Goal: Transaction & Acquisition: Book appointment/travel/reservation

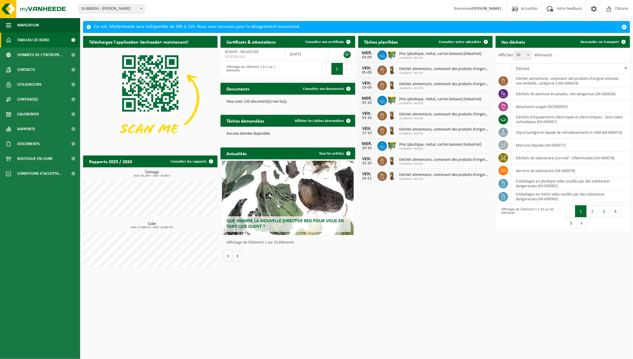
drag, startPoint x: 592, startPoint y: 43, endPoint x: 210, endPoint y: 106, distance: 387.6
click at [592, 43] on span "Demander un transport" at bounding box center [599, 42] width 39 height 4
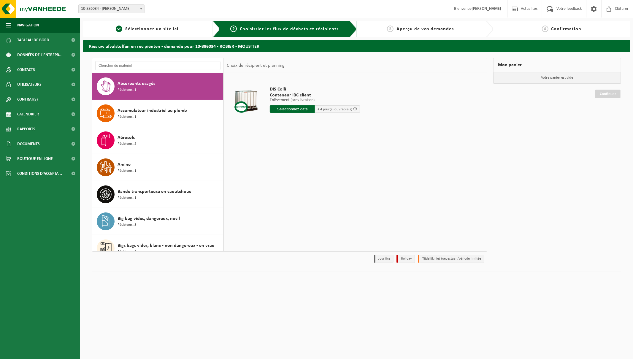
click at [294, 108] on input "text" at bounding box center [292, 108] width 45 height 7
click at [49, 39] on link "Tableau de bord" at bounding box center [40, 40] width 80 height 15
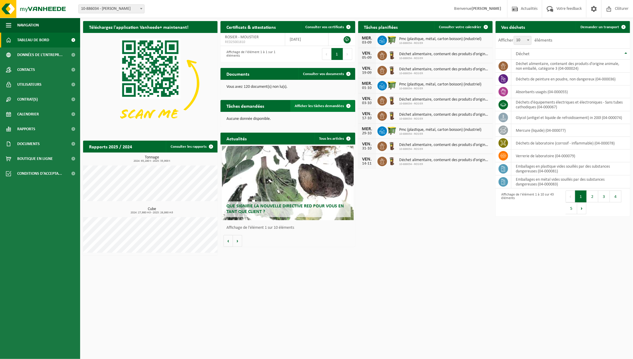
click at [325, 106] on span "Afficher les tâches demandées" at bounding box center [319, 106] width 49 height 4
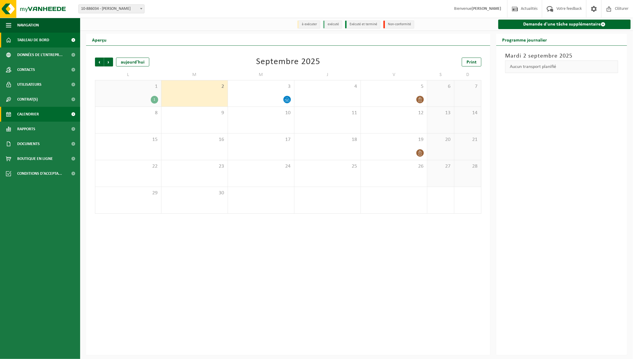
click at [30, 40] on span "Tableau de bord" at bounding box center [33, 40] width 32 height 15
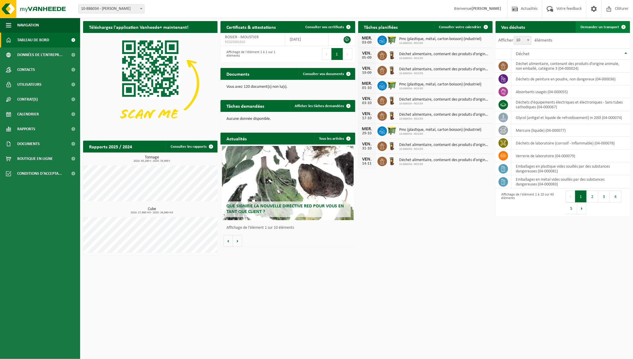
click at [592, 25] on span "Demander un transport" at bounding box center [599, 27] width 39 height 4
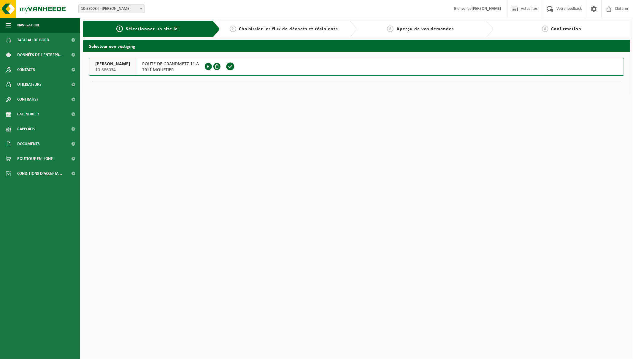
click at [153, 64] on span "ROUTE DE GRANDMETZ 11 A" at bounding box center [170, 64] width 57 height 6
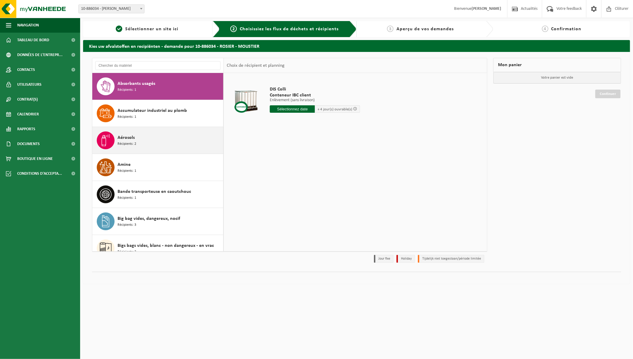
click at [130, 134] on span "Aérosols" at bounding box center [125, 137] width 17 height 7
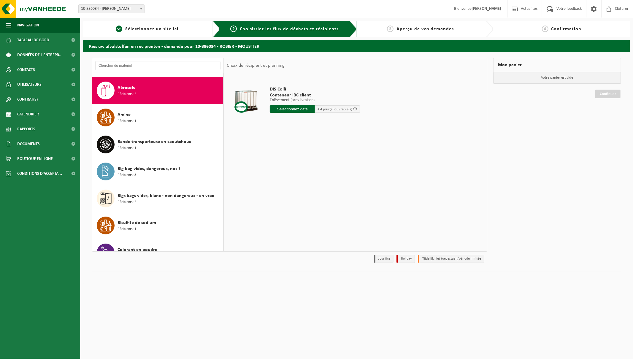
scroll to position [54, 0]
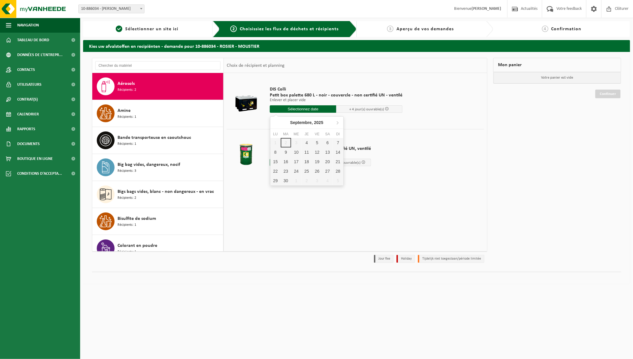
click at [326, 107] on input "text" at bounding box center [303, 108] width 66 height 7
click at [308, 142] on div "4" at bounding box center [306, 142] width 10 height 9
type input "à partir de 2025-09-04"
type input "2025-09-04"
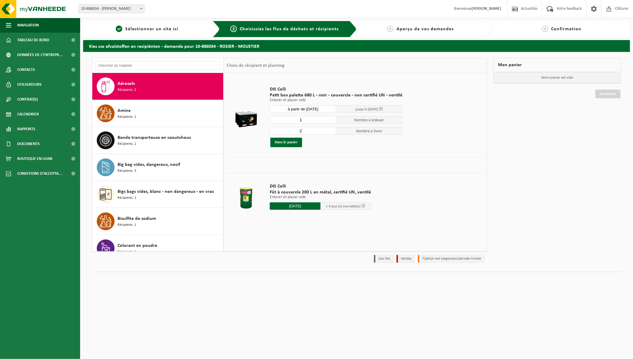
type input "2"
click at [330, 129] on input "2" at bounding box center [303, 131] width 66 height 8
click at [286, 142] on button "Dans le panier" at bounding box center [286, 142] width 32 height 9
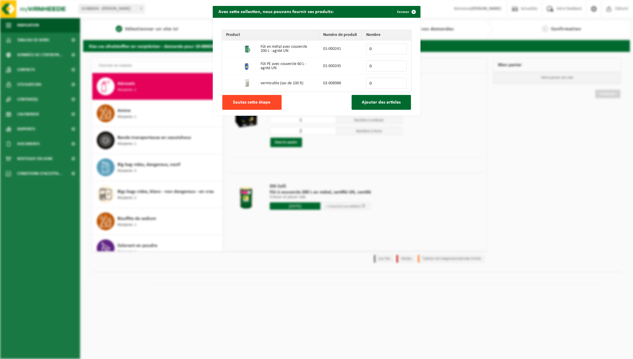
click at [241, 100] on button "Sautez cette étape" at bounding box center [251, 102] width 59 height 15
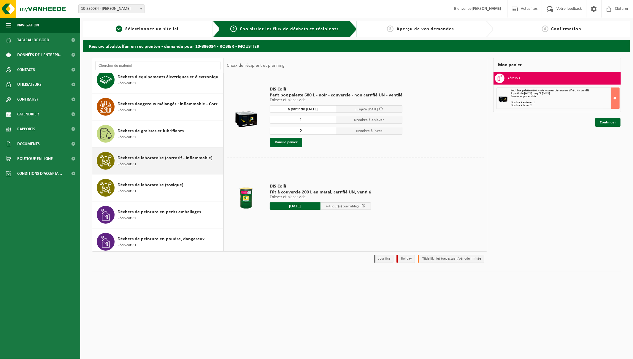
scroll to position [305, 0]
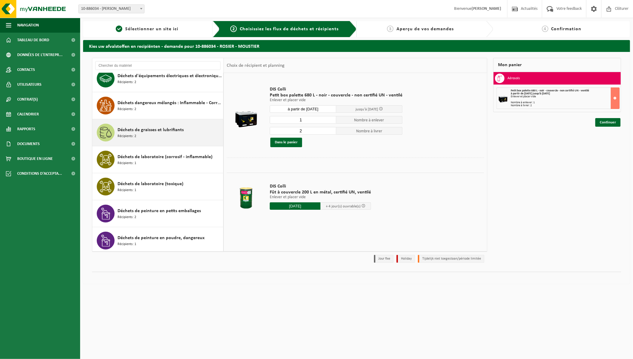
click at [143, 133] on span "Déchets de graisses et lubrifiants" at bounding box center [150, 129] width 66 height 7
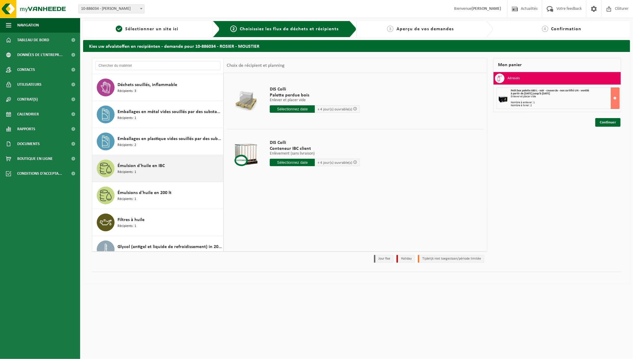
scroll to position [574, 0]
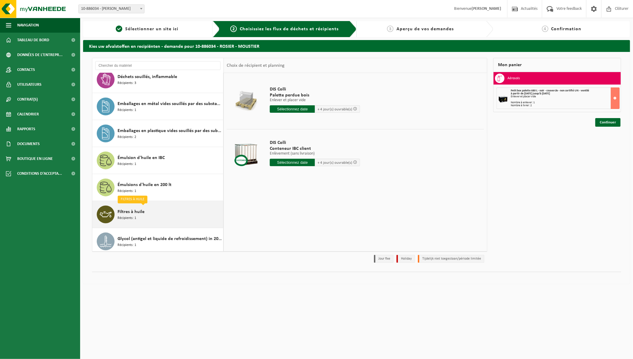
click at [136, 214] on span "Filtres à huile" at bounding box center [130, 211] width 27 height 7
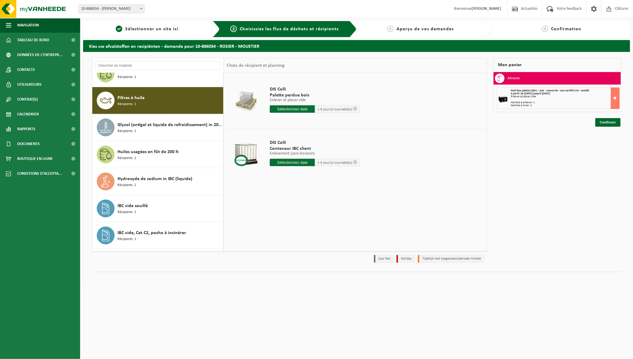
scroll to position [702, 0]
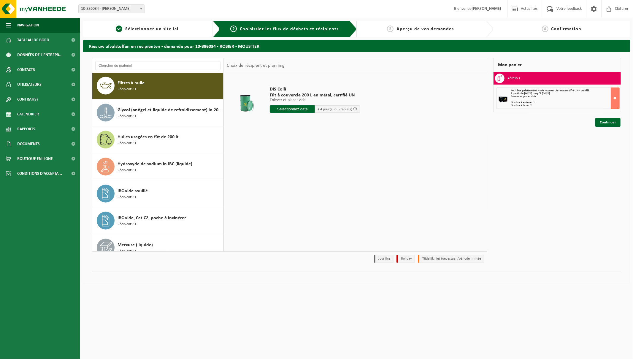
click at [292, 108] on input "text" at bounding box center [292, 108] width 45 height 7
click at [308, 142] on div "4" at bounding box center [306, 142] width 10 height 9
type input "à partir de 2025-09-04"
click at [310, 122] on input "0" at bounding box center [292, 120] width 44 height 8
click at [287, 142] on button "Dans le panier" at bounding box center [286, 142] width 32 height 9
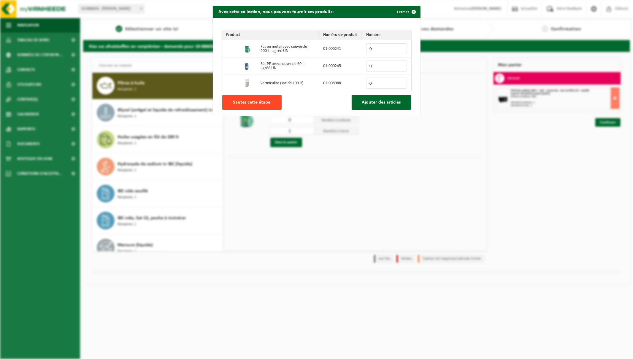
click at [263, 105] on span "Sautez cette étape" at bounding box center [251, 102] width 37 height 5
click at [411, 12] on span "button" at bounding box center [414, 12] width 12 height 12
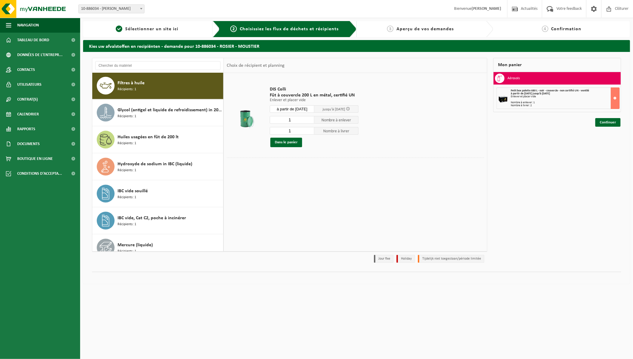
type input "1"
click at [309, 119] on input "1" at bounding box center [292, 120] width 44 height 8
click at [285, 141] on button "Dans le panier" at bounding box center [286, 142] width 32 height 9
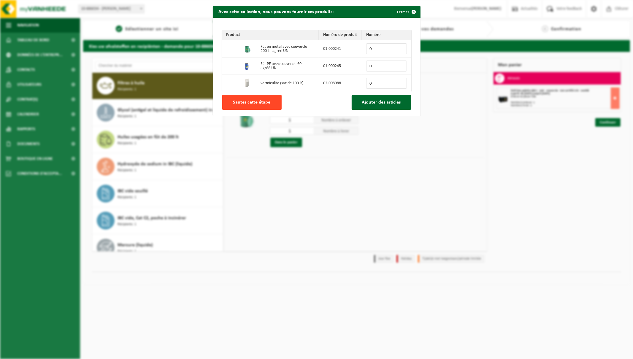
click at [262, 103] on span "Sautez cette étape" at bounding box center [251, 102] width 37 height 5
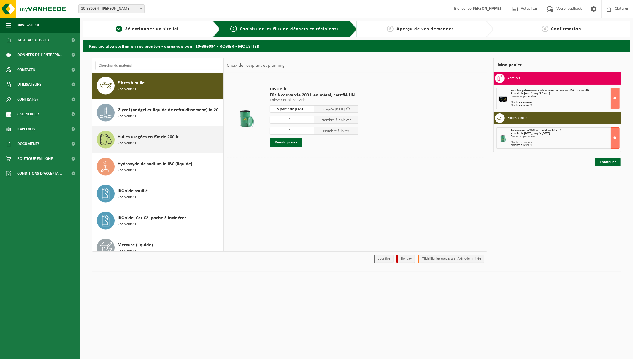
click at [144, 138] on span "Huiles usagées en fût de 200 lt" at bounding box center [147, 136] width 61 height 7
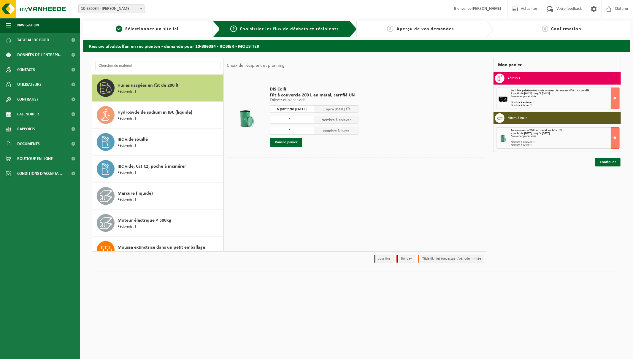
scroll to position [757, 0]
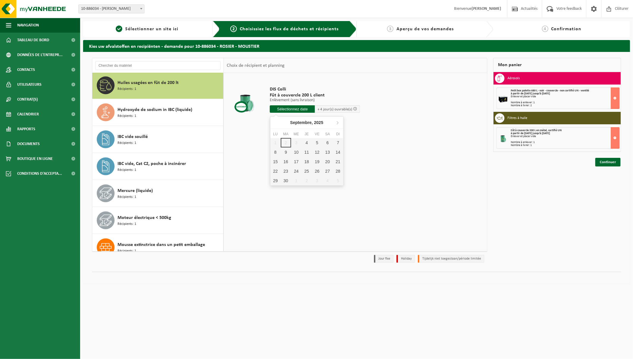
click at [280, 111] on input "text" at bounding box center [292, 108] width 45 height 7
click at [310, 143] on div "4" at bounding box center [306, 142] width 10 height 9
type input "à partir de 2025-09-04"
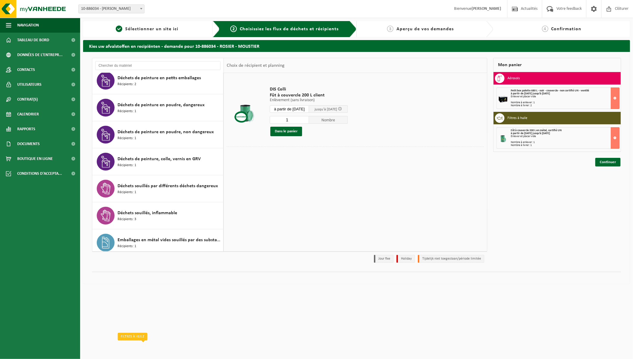
scroll to position [429, 0]
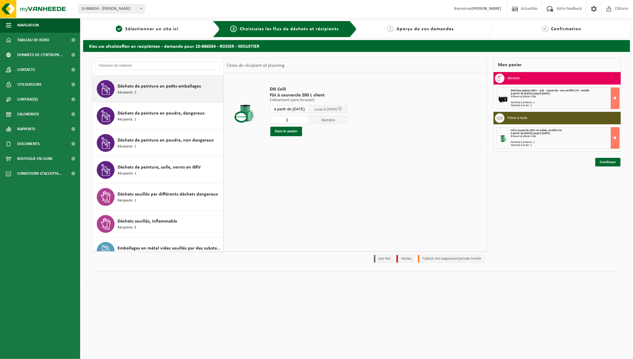
click at [168, 93] on div "Déchets de peinture en petits emballages Récipients: 2" at bounding box center [169, 89] width 104 height 18
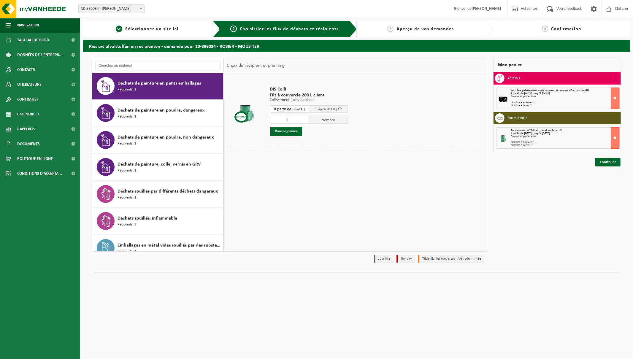
scroll to position [432, 0]
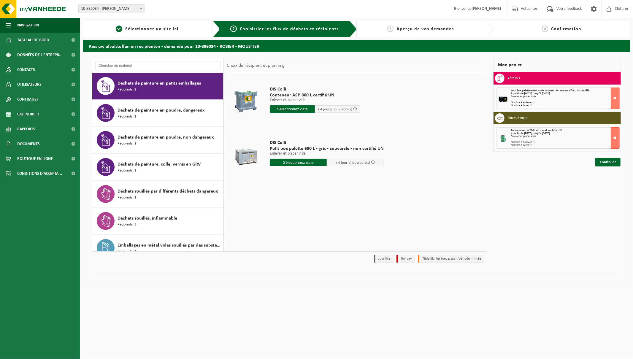
click at [282, 163] on input "text" at bounding box center [298, 162] width 57 height 7
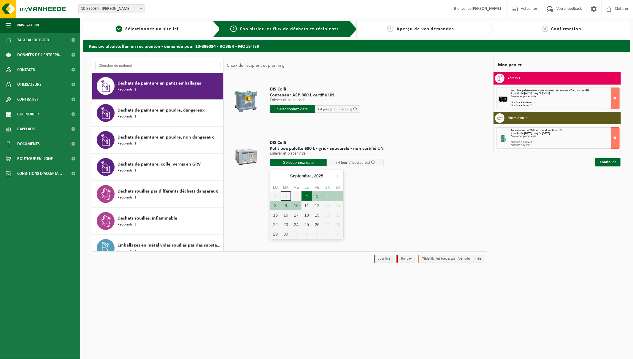
click at [306, 197] on div "4" at bounding box center [306, 195] width 10 height 9
type input "à partir de 2025-09-04"
type input "2025-09-04"
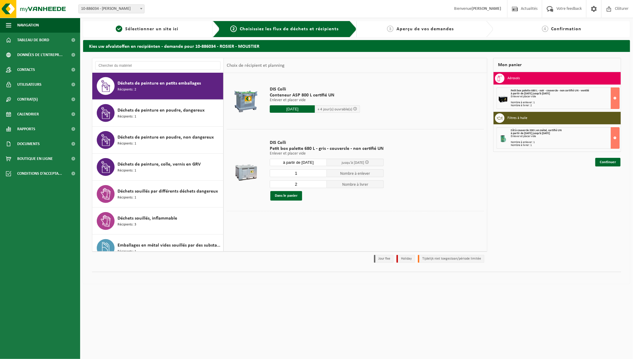
type input "2"
click at [321, 183] on input "2" at bounding box center [298, 184] width 57 height 8
click at [282, 197] on button "Dans le panier" at bounding box center [286, 195] width 32 height 9
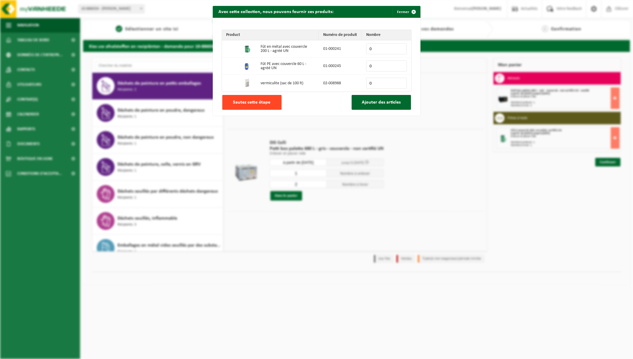
click at [248, 103] on span "Sautez cette étape" at bounding box center [251, 102] width 37 height 5
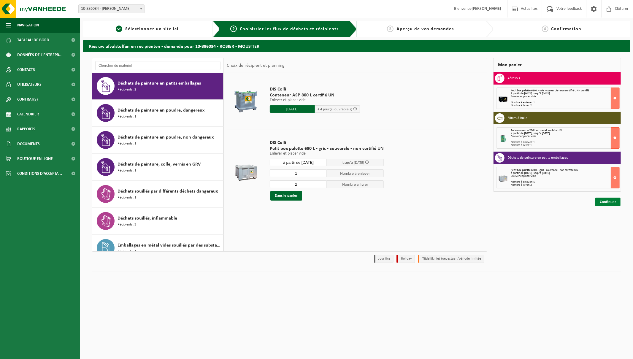
click at [610, 201] on link "Continuer" at bounding box center [607, 202] width 25 height 9
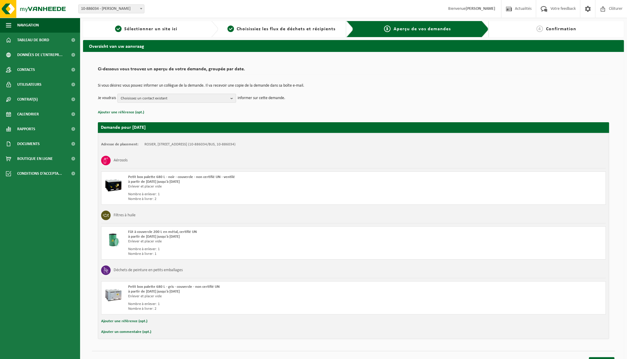
click at [193, 98] on span "Choisissez un contact existant" at bounding box center [174, 98] width 107 height 9
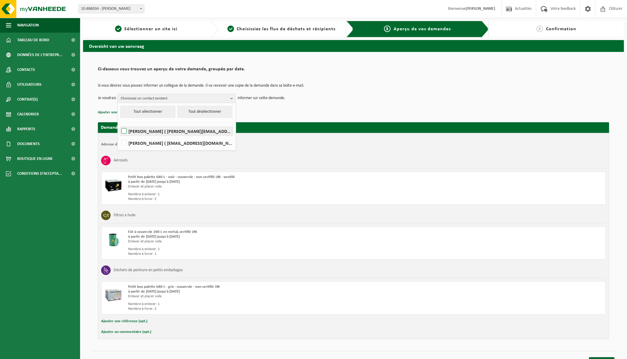
click at [124, 131] on label "Aurélie Hannart ( aurelie.hannart@rosier.eu )" at bounding box center [176, 131] width 113 height 9
click at [119, 124] on input "Aurélie Hannart ( aurelie.hannart@rosier.eu )" at bounding box center [119, 123] width 0 height 0
checkbox input "true"
click at [315, 106] on div "Si vous désirez vous pouvez informer un collègue de la demande. Il va recevoir …" at bounding box center [353, 93] width 511 height 31
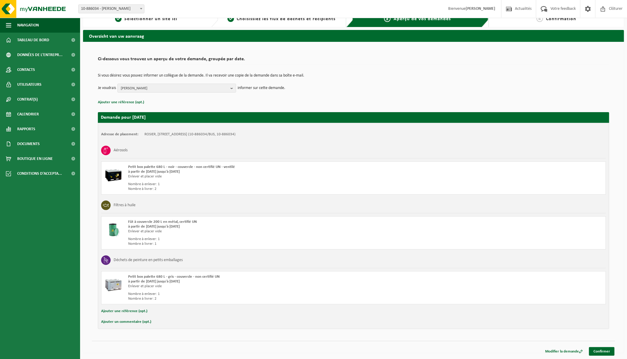
scroll to position [10, 0]
click at [597, 349] on link "Confirmer" at bounding box center [602, 351] width 26 height 9
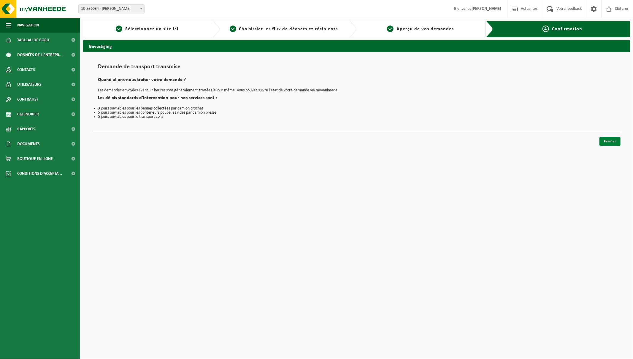
click at [609, 142] on link "Fermer" at bounding box center [609, 141] width 21 height 9
